Goal: Task Accomplishment & Management: Complete application form

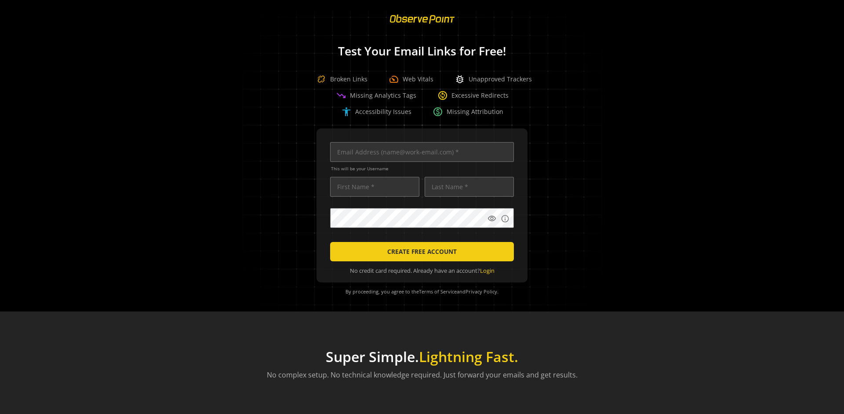
scroll to position [0, 2845]
click at [420, 152] on input "text" at bounding box center [422, 152] width 184 height 20
type input "[EMAIL_ADDRESS][DOMAIN_NAME]"
click at [372, 186] on input "text" at bounding box center [374, 187] width 89 height 20
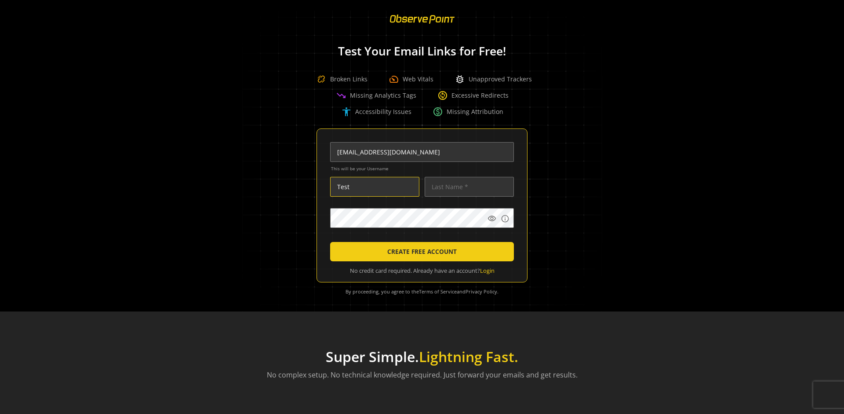
type input "Test"
click at [467, 186] on input "text" at bounding box center [469, 187] width 89 height 20
type input "Test"
click at [545, 241] on body "Loading... Test Your Email Links for Free! Broken Links speed Web Vitals bug_re…" at bounding box center [422, 207] width 844 height 414
click at [420, 252] on span "CREATE FREE ACCOUNT" at bounding box center [421, 252] width 69 height 16
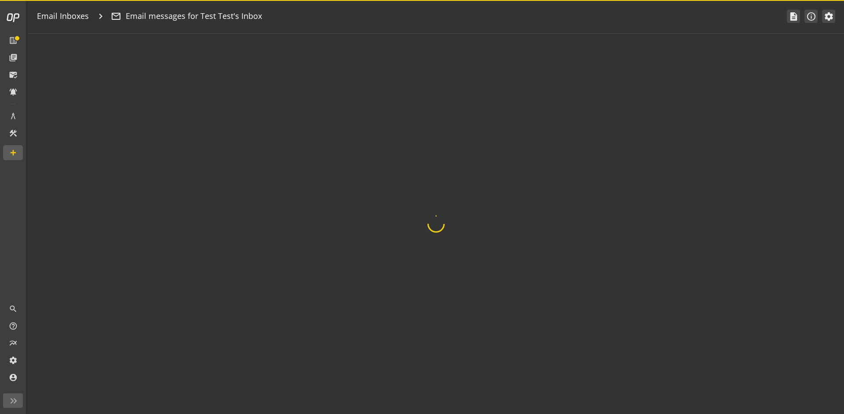
type textarea "Welcome to ObservePoint! This is your default email inbox for testing."
